Goal: Task Accomplishment & Management: Complete application form

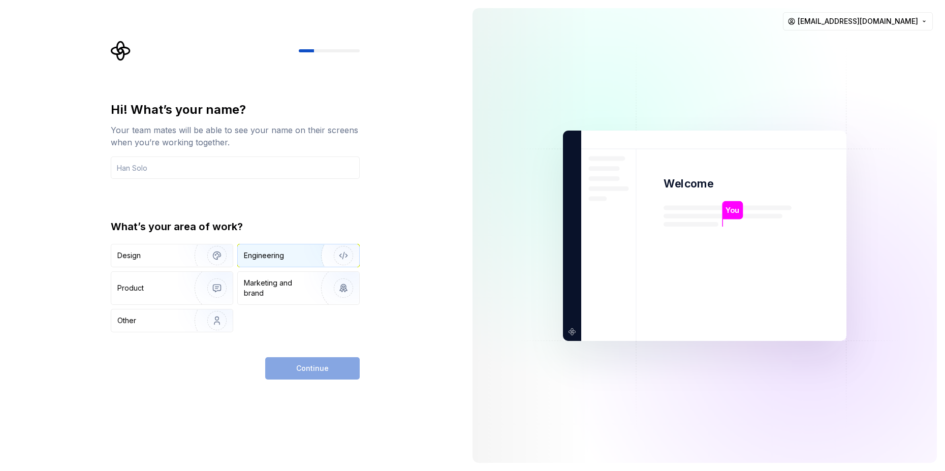
click at [295, 253] on div "Engineering" at bounding box center [284, 255] width 81 height 10
click at [294, 161] on input "text" at bounding box center [235, 167] width 249 height 22
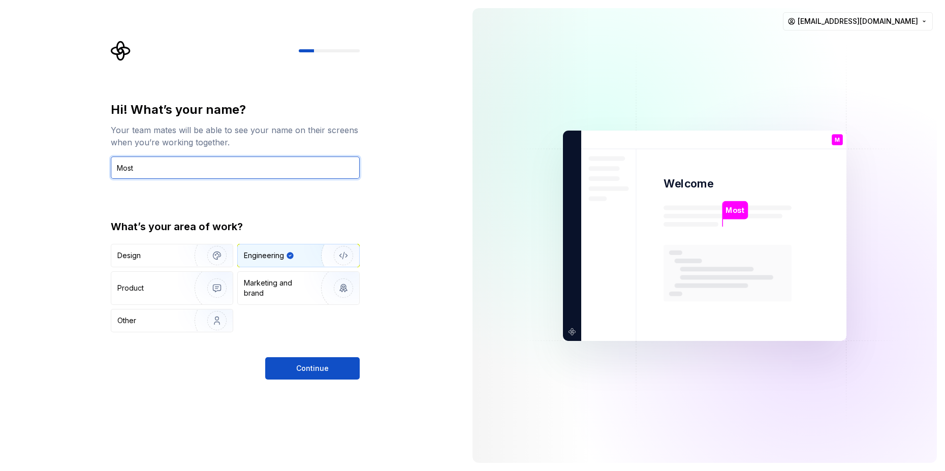
type input "Mosti"
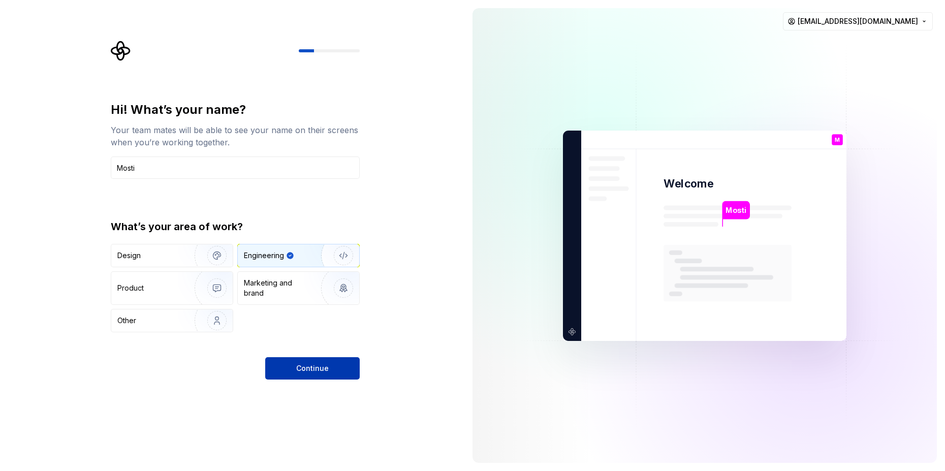
click at [344, 362] on button "Continue" at bounding box center [312, 368] width 94 height 22
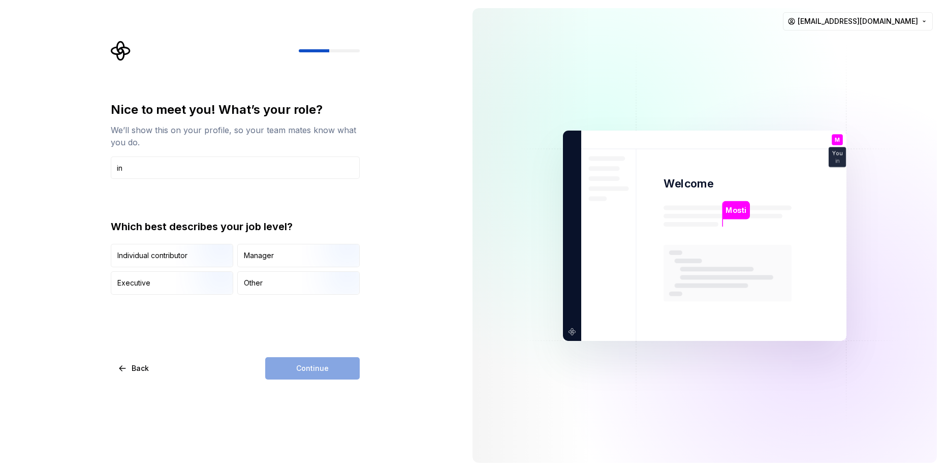
type input "i"
type input "developer"
click at [200, 255] on img "button" at bounding box center [208, 268] width 65 height 68
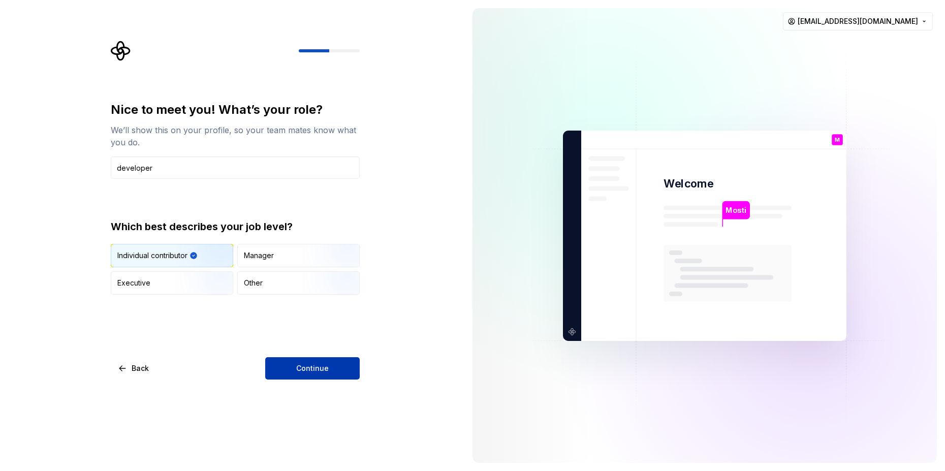
click at [290, 367] on button "Continue" at bounding box center [312, 368] width 94 height 22
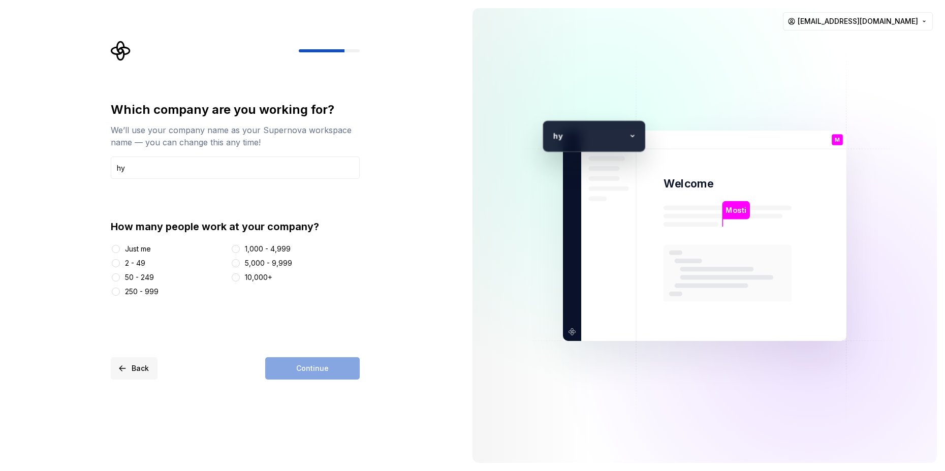
type input "hy"
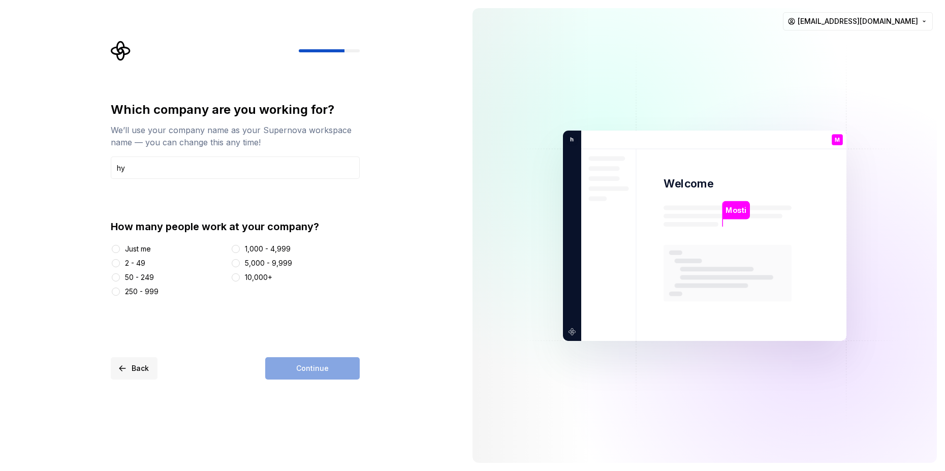
click at [140, 368] on span "Back" at bounding box center [140, 368] width 17 height 10
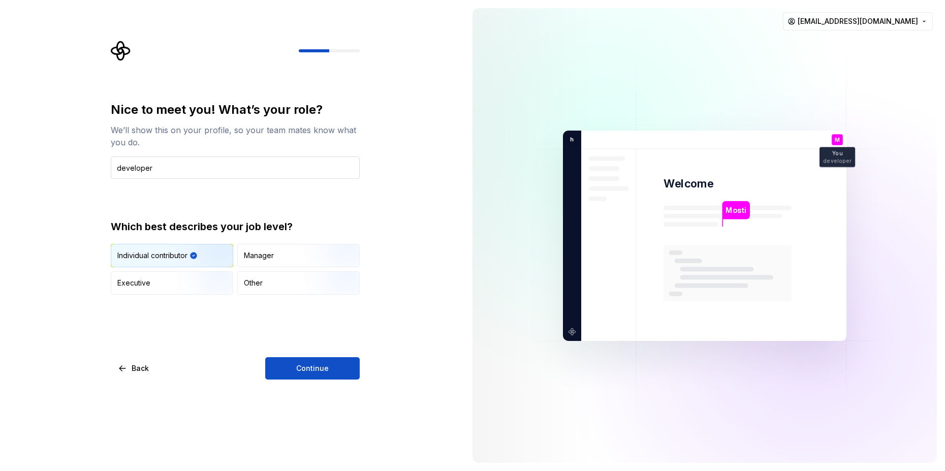
click at [134, 166] on input "developer" at bounding box center [235, 167] width 249 height 22
type input "developer"
click at [306, 369] on span "Continue" at bounding box center [312, 368] width 33 height 10
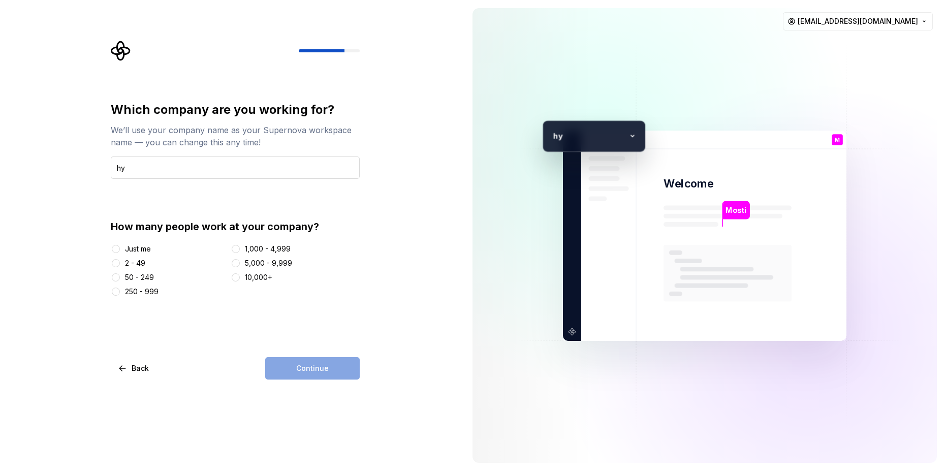
click at [254, 170] on input "hy" at bounding box center [235, 167] width 249 height 22
type input "HYGGE CONSTRUCTIONS"
click at [249, 249] on div "1,000 - 4,999" at bounding box center [268, 249] width 46 height 10
click at [240, 249] on button "1,000 - 4,999" at bounding box center [236, 249] width 8 height 8
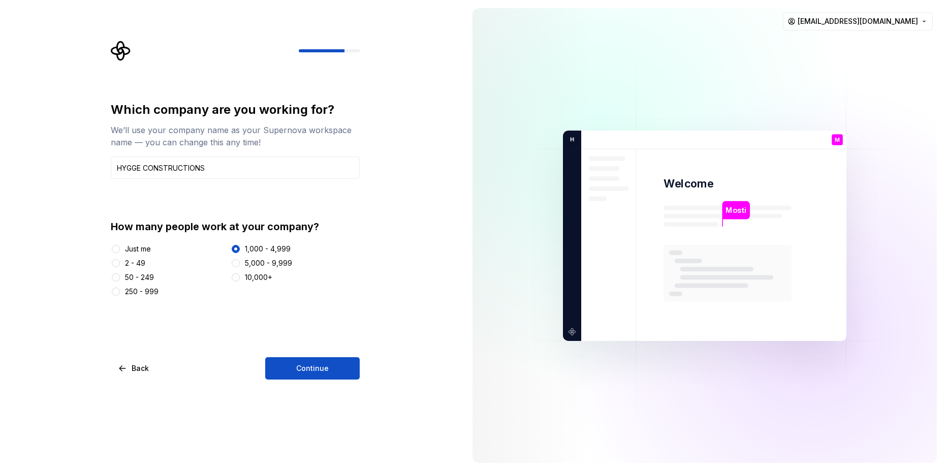
click at [267, 250] on div "1,000 - 4,999" at bounding box center [268, 249] width 46 height 10
click at [240, 250] on button "1,000 - 4,999" at bounding box center [236, 249] width 8 height 8
click at [136, 297] on div "Which company are you working for? We’ll use your company name as your Supernov…" at bounding box center [235, 241] width 249 height 278
click at [131, 291] on div "250 - 999" at bounding box center [142, 292] width 34 height 10
click at [120, 291] on button "250 - 999" at bounding box center [116, 292] width 8 height 8
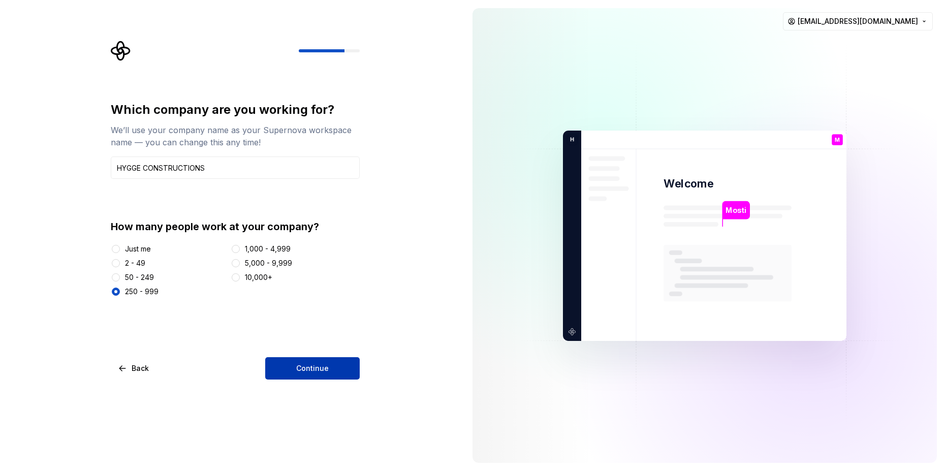
click at [300, 370] on span "Continue" at bounding box center [312, 368] width 33 height 10
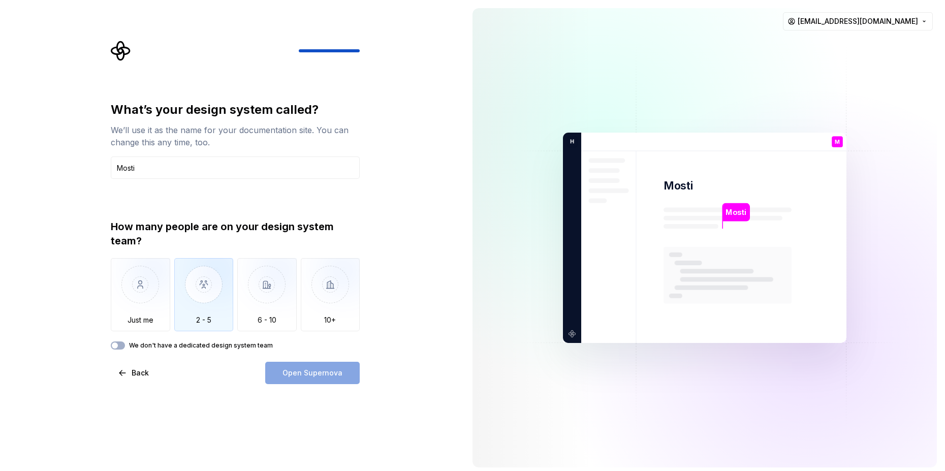
click at [198, 295] on img "button" at bounding box center [203, 292] width 59 height 68
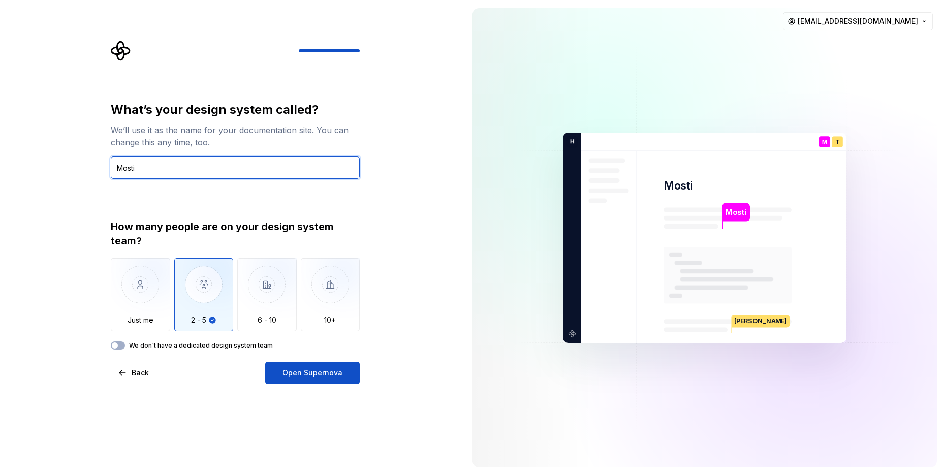
click at [169, 169] on input "Mosti" at bounding box center [235, 167] width 249 height 22
type input "Mostidswx"
type input "doc"
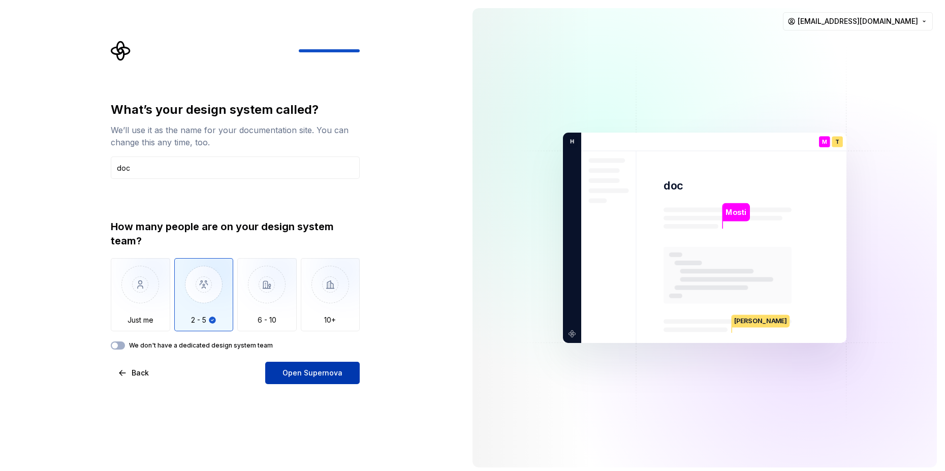
click at [297, 370] on span "Open Supernova" at bounding box center [312, 373] width 60 height 10
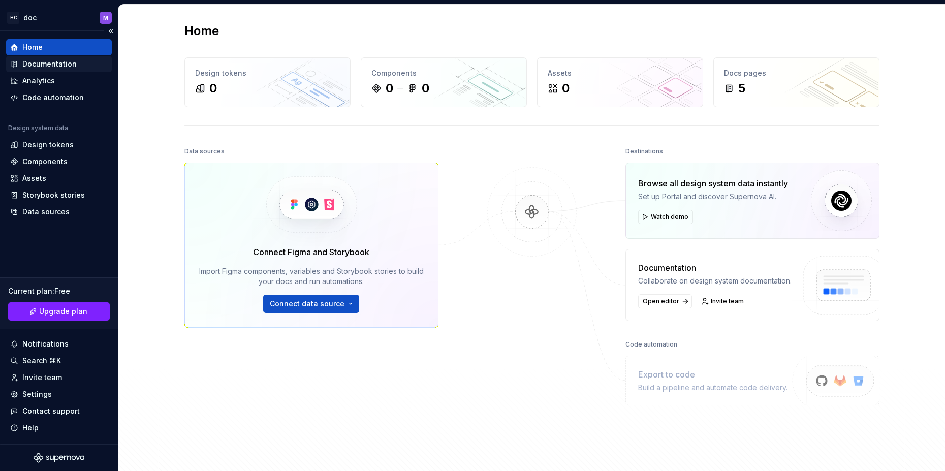
click at [89, 65] on div "Documentation" at bounding box center [59, 64] width 98 height 10
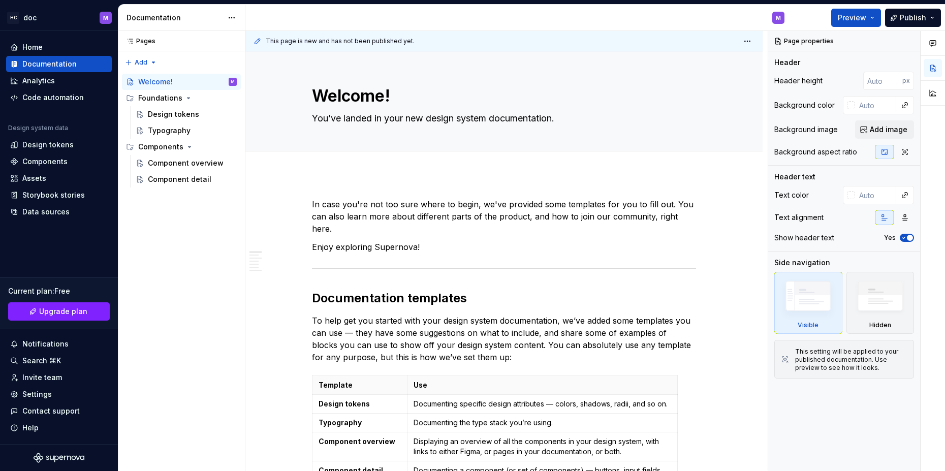
type textarea "*"
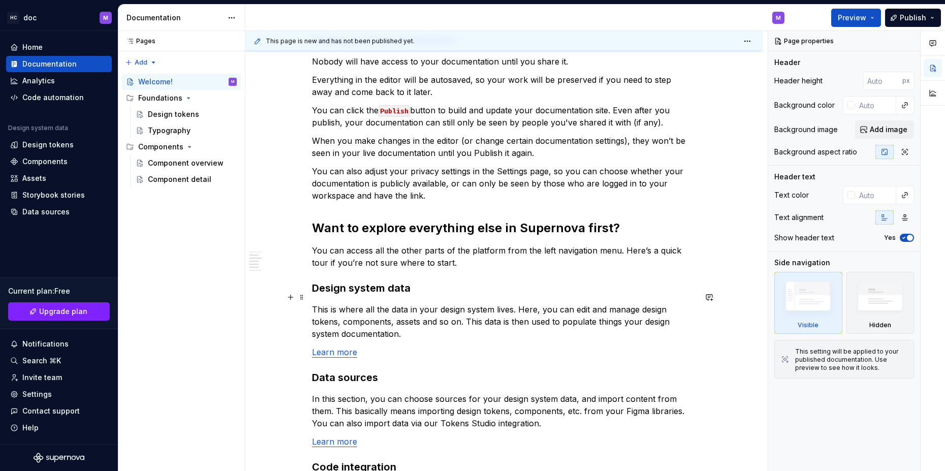
scroll to position [144, 0]
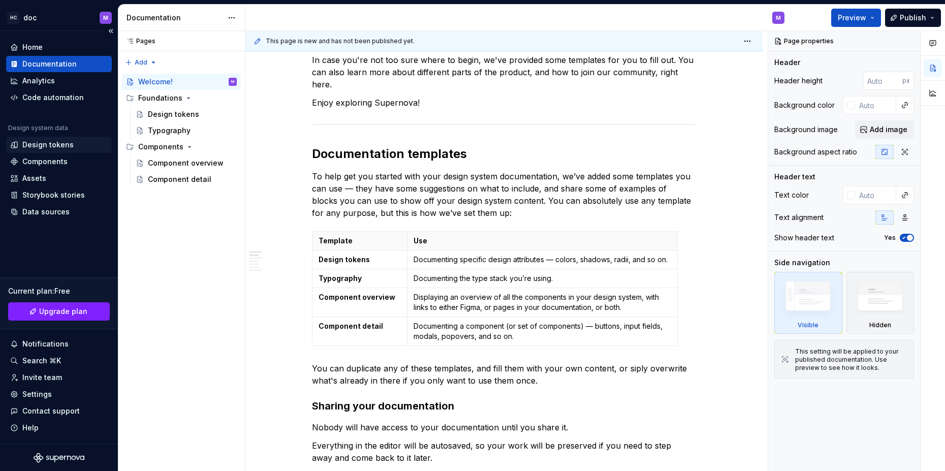
click at [75, 138] on div "Design tokens" at bounding box center [59, 145] width 106 height 16
